Goal: Navigation & Orientation: Find specific page/section

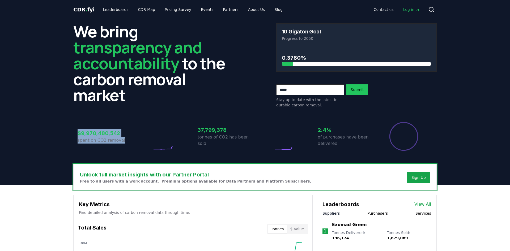
drag, startPoint x: 87, startPoint y: 42, endPoint x: 160, endPoint y: 134, distance: 116.8
click at [152, 114] on div "$9,970,480,542 spent on CO2 removal 37,799,378 tonnes of CO2 has been sold 2.4%…" at bounding box center [254, 133] width 363 height 45
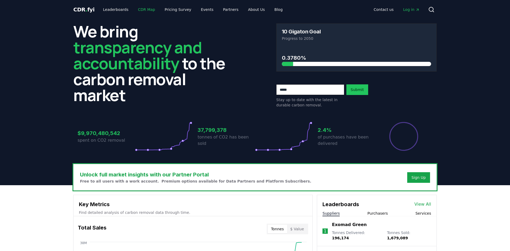
click at [153, 8] on link "CDR Map" at bounding box center [146, 10] width 25 height 10
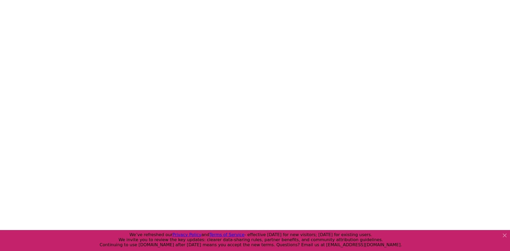
scroll to position [82, 0]
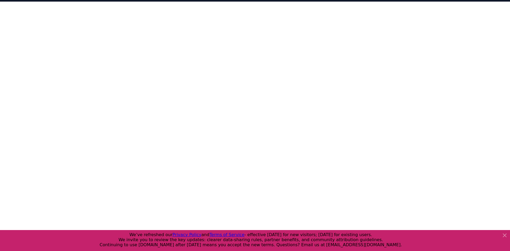
drag, startPoint x: 10, startPoint y: 125, endPoint x: 13, endPoint y: 123, distance: 2.9
click at [11, 124] on div at bounding box center [255, 127] width 510 height 251
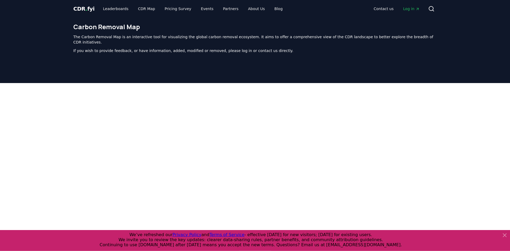
scroll to position [0, 0]
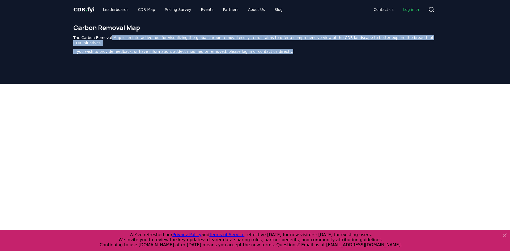
drag, startPoint x: 108, startPoint y: 35, endPoint x: 291, endPoint y: 51, distance: 183.9
click at [291, 51] on div "Carbon Removal Map The Carbon Removal Map is an interactive tool for visualizin…" at bounding box center [255, 41] width 372 height 44
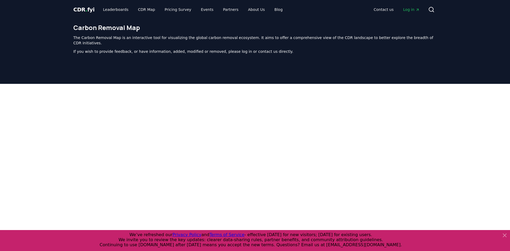
click at [291, 51] on div "Carbon Removal Map The Carbon Removal Map is an interactive tool for visualizin…" at bounding box center [255, 41] width 372 height 44
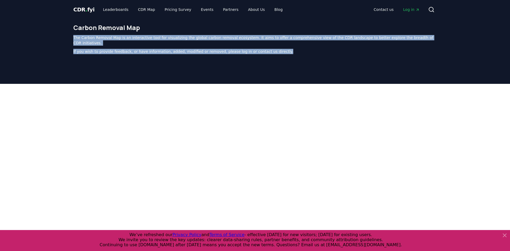
drag, startPoint x: 292, startPoint y: 49, endPoint x: 294, endPoint y: 28, distance: 20.8
click at [294, 28] on div "Carbon Removal Map The Carbon Removal Map is an interactive tool for visualizin…" at bounding box center [255, 41] width 372 height 44
click at [81, 10] on span "CDR . fyi" at bounding box center [83, 9] width 21 height 6
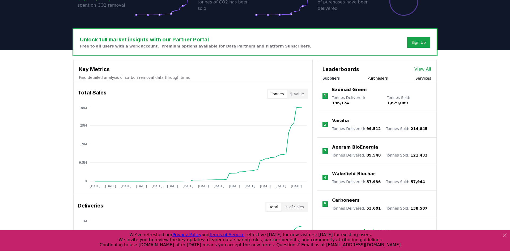
scroll to position [135, 0]
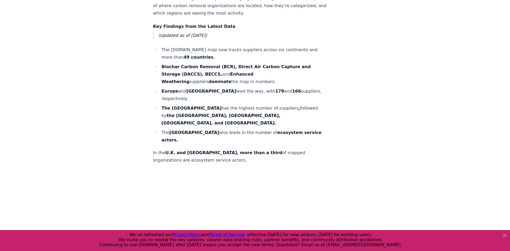
scroll to position [406, 0]
